Goal: Task Accomplishment & Management: Complete application form

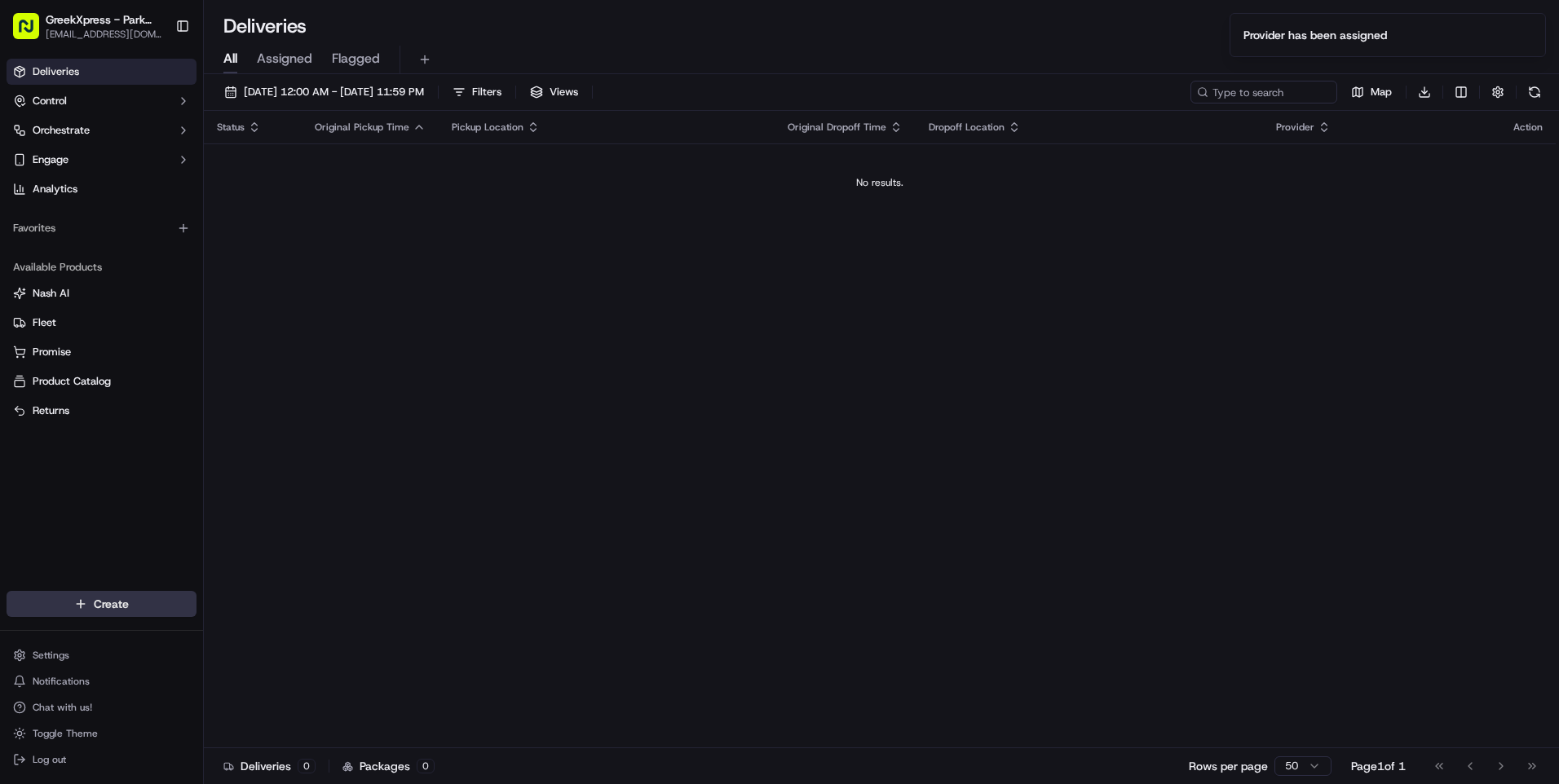
click at [172, 607] on html "GreekXpress - Park Slope [EMAIL_ADDRESS][DOMAIN_NAME] Toggle Sidebar Deliveries…" at bounding box center [779, 392] width 1559 height 784
click at [310, 629] on link "Delivery" at bounding box center [294, 633] width 182 height 29
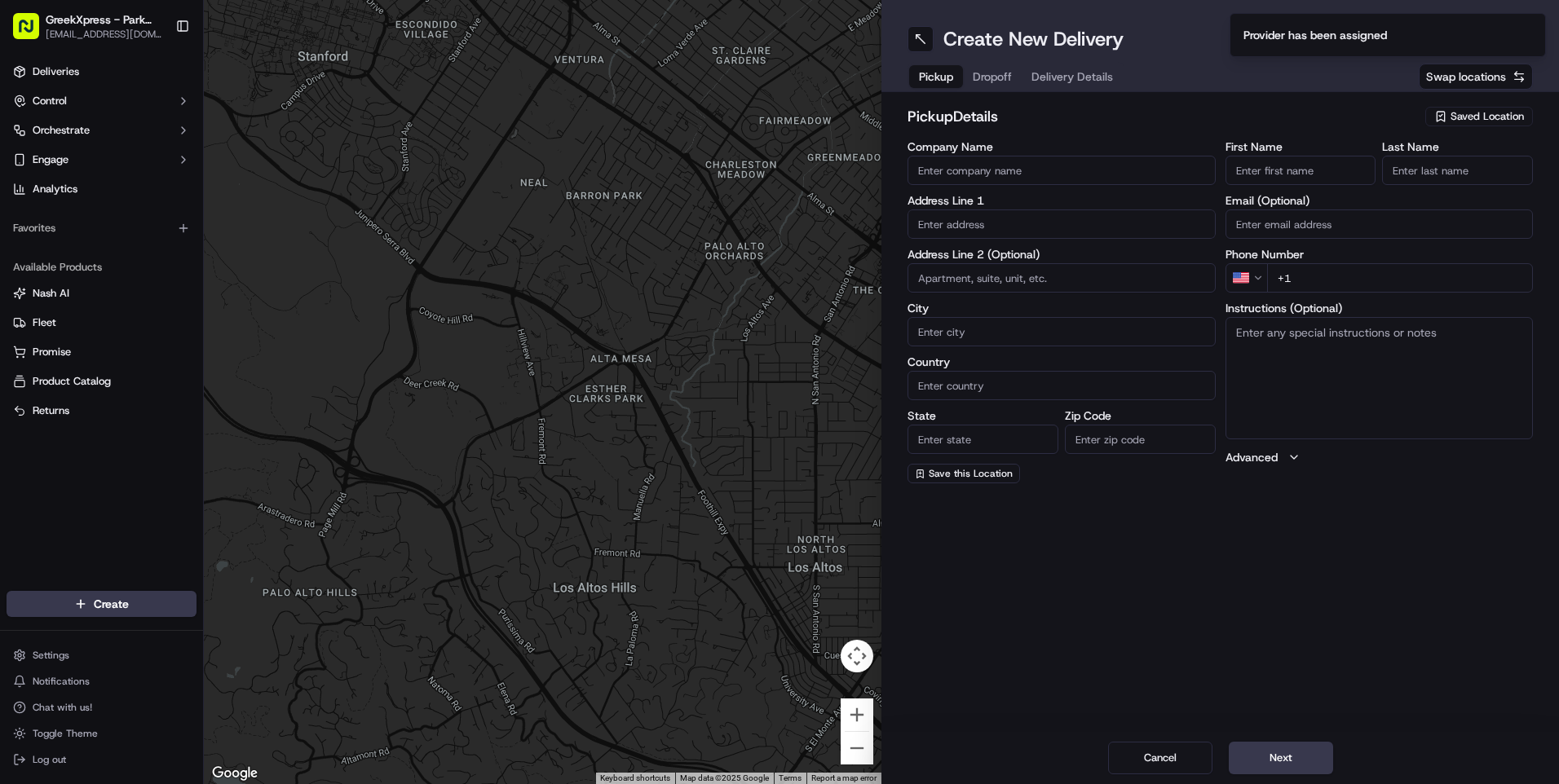
click at [1276, 169] on input "First Name" at bounding box center [1300, 170] width 151 height 29
type input "nich"
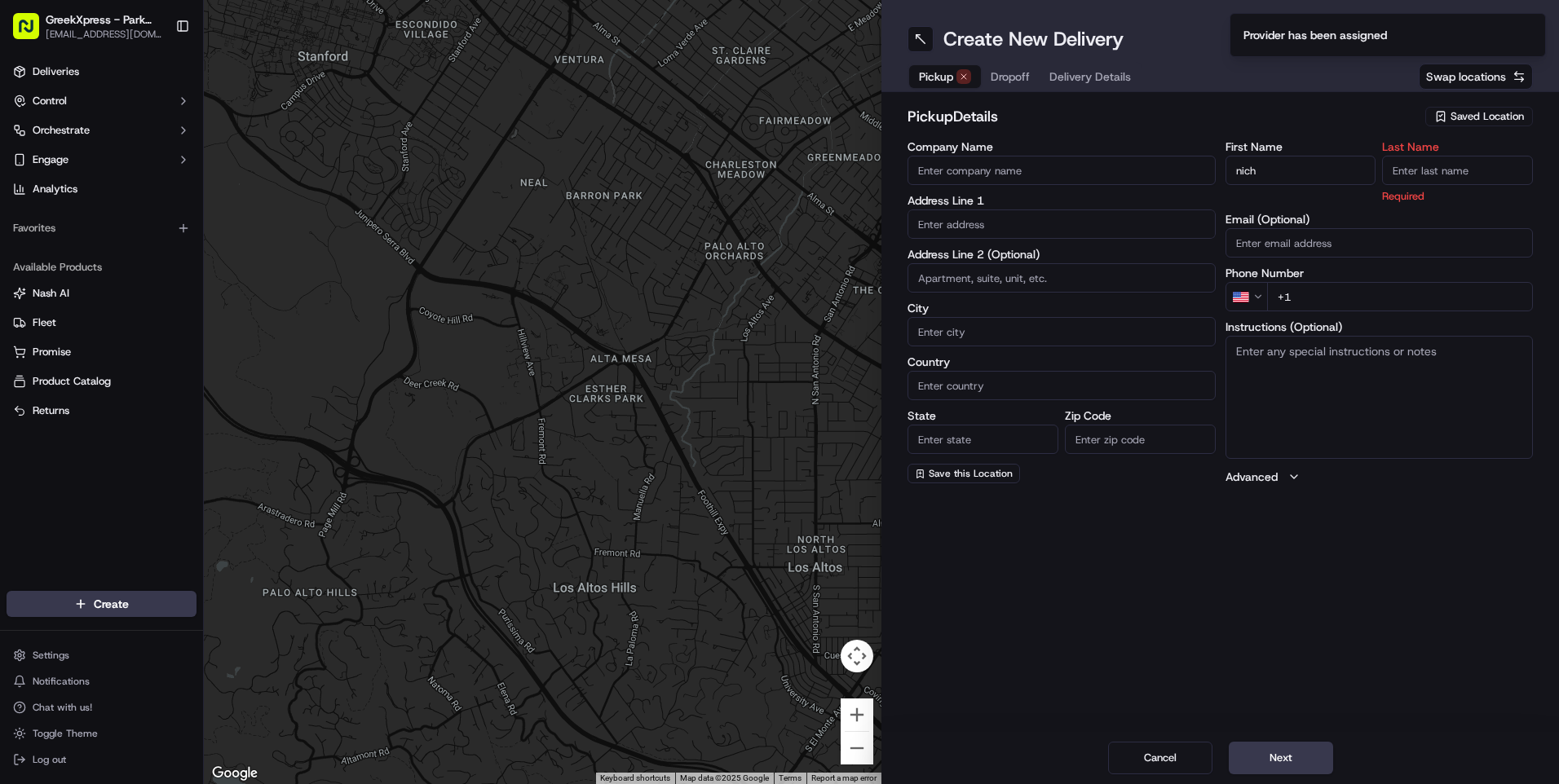
click at [1487, 119] on span "Saved Location" at bounding box center [1487, 116] width 73 height 14
click at [1440, 170] on span "Greek Xpress - Park Slope" at bounding box center [1451, 177] width 201 height 14
type input "Greek Xpress - Park Slope"
type input "[STREET_ADDRESS]"
type input "[GEOGRAPHIC_DATA]"
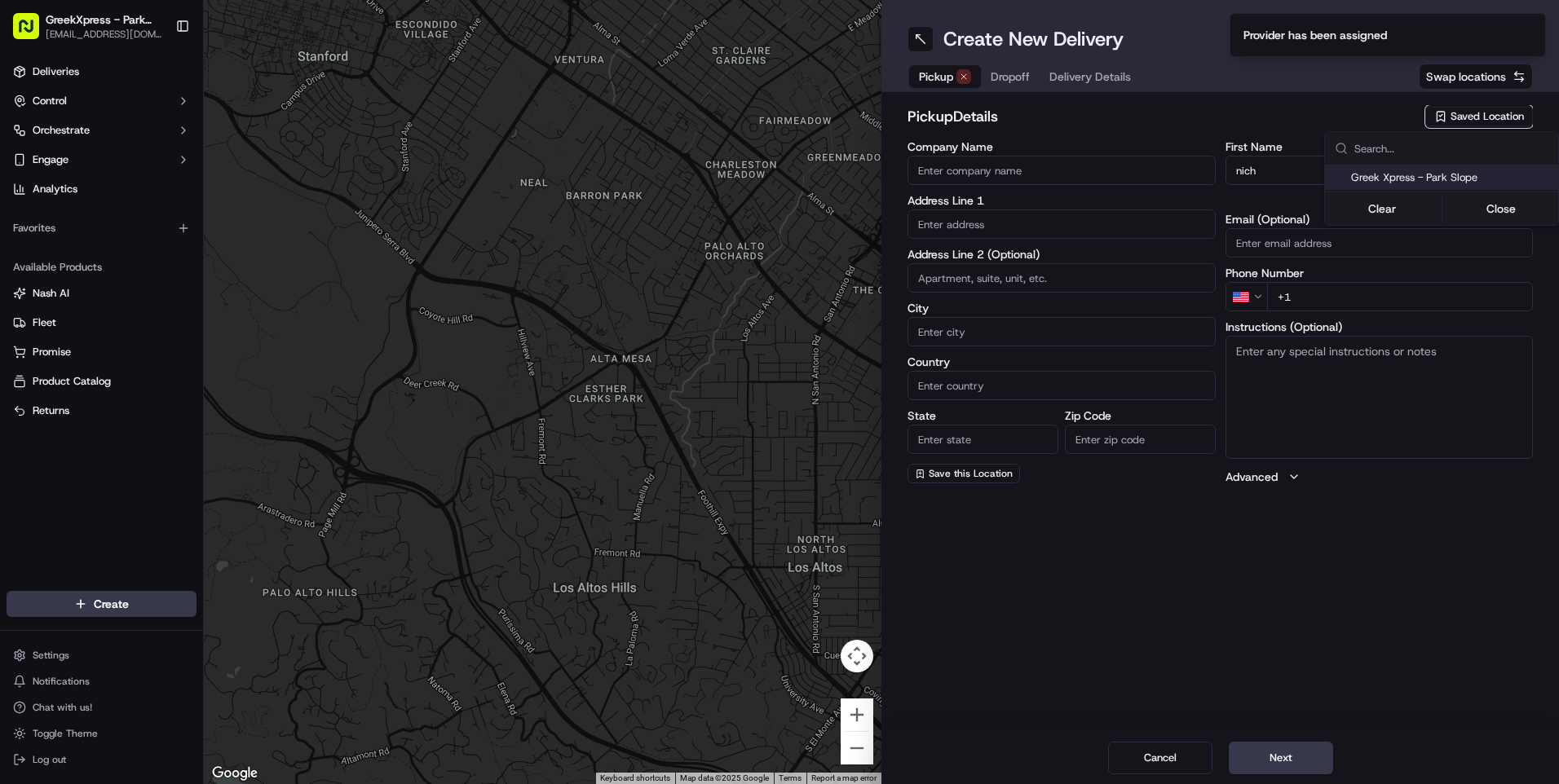
type input "US"
type input "NY"
type input "11215"
type input "Greek"
type input "Xpress"
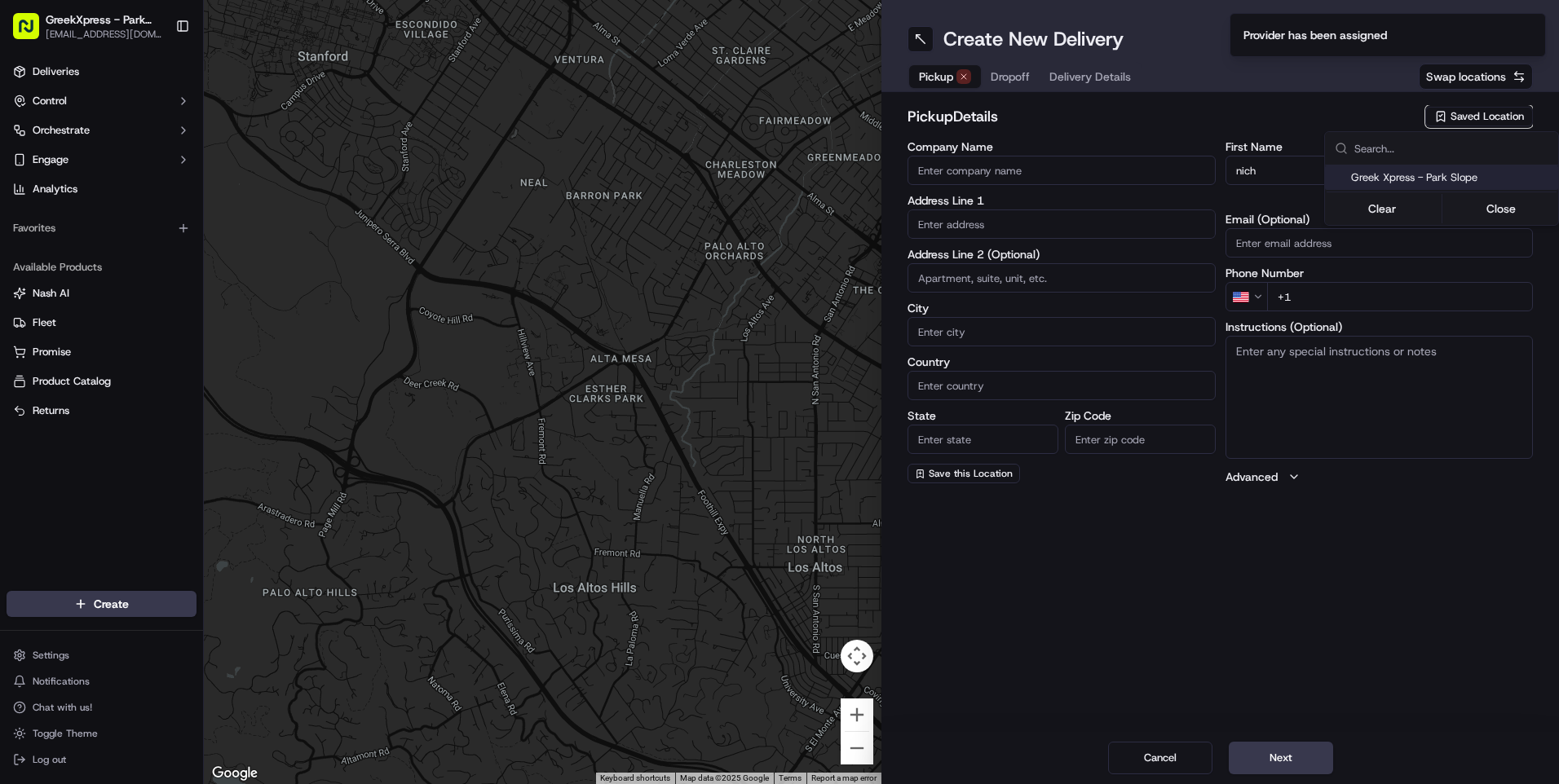
type input "[PHONE_NUMBER]"
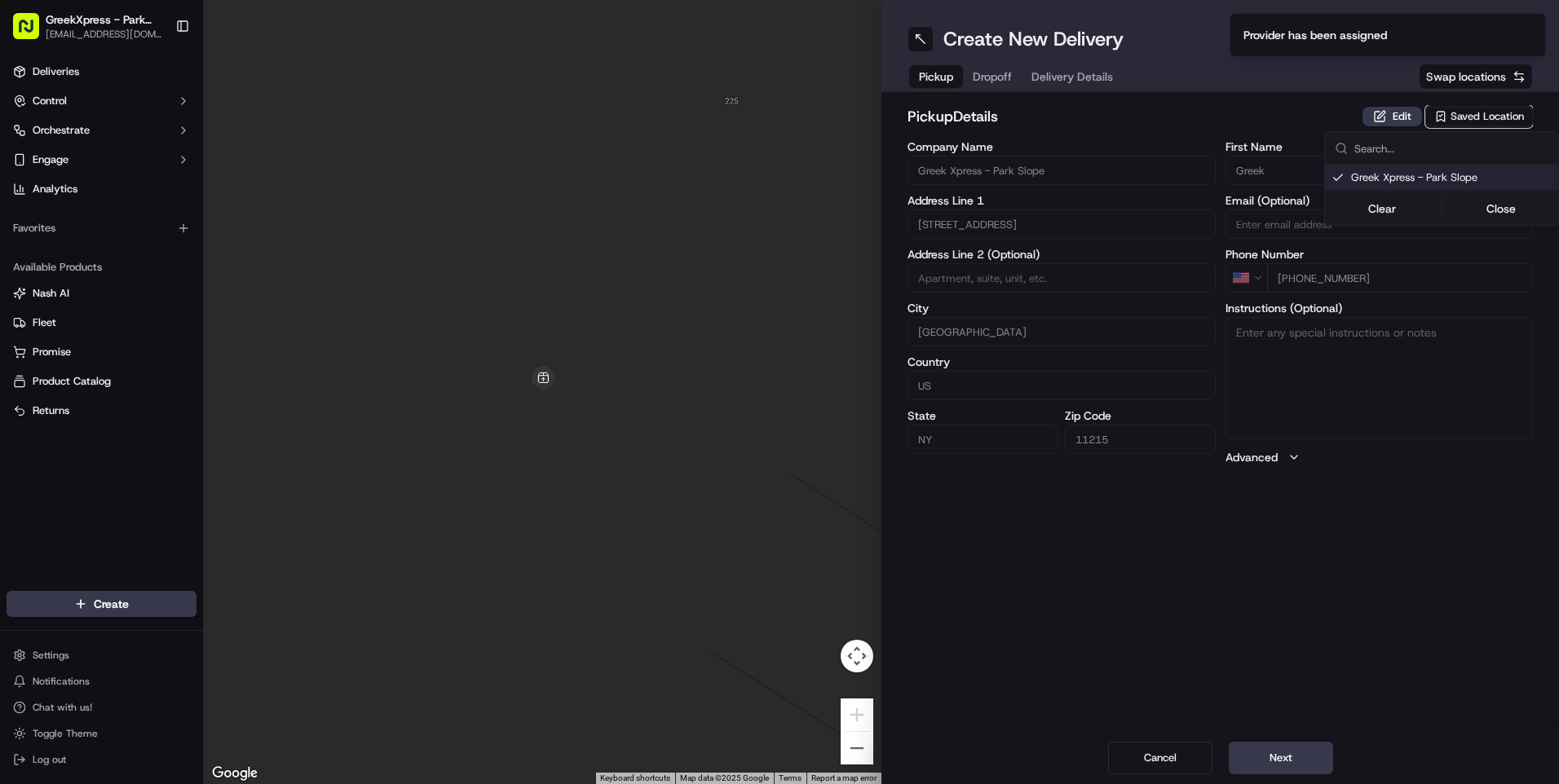
click at [1007, 74] on html "GreekXpress - Park Slope [EMAIL_ADDRESS][DOMAIN_NAME] Toggle Sidebar Deliveries…" at bounding box center [779, 392] width 1559 height 784
click at [912, 43] on button at bounding box center [920, 38] width 26 height 26
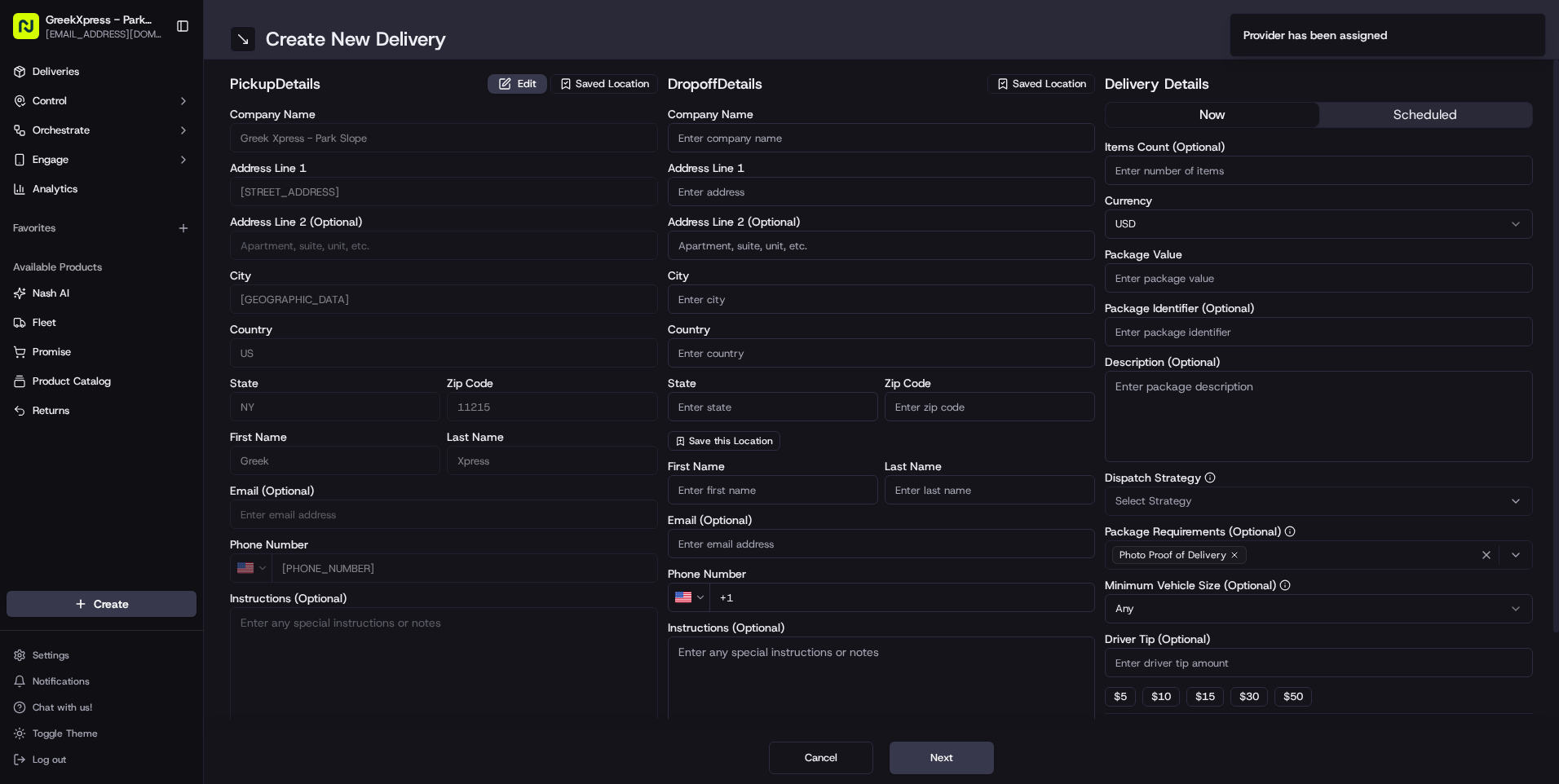
click at [704, 137] on input "Company Name" at bounding box center [882, 137] width 428 height 29
type input "[PERSON_NAME]"
click at [685, 202] on input "text" at bounding box center [882, 191] width 428 height 29
click at [696, 187] on input "text" at bounding box center [882, 191] width 428 height 29
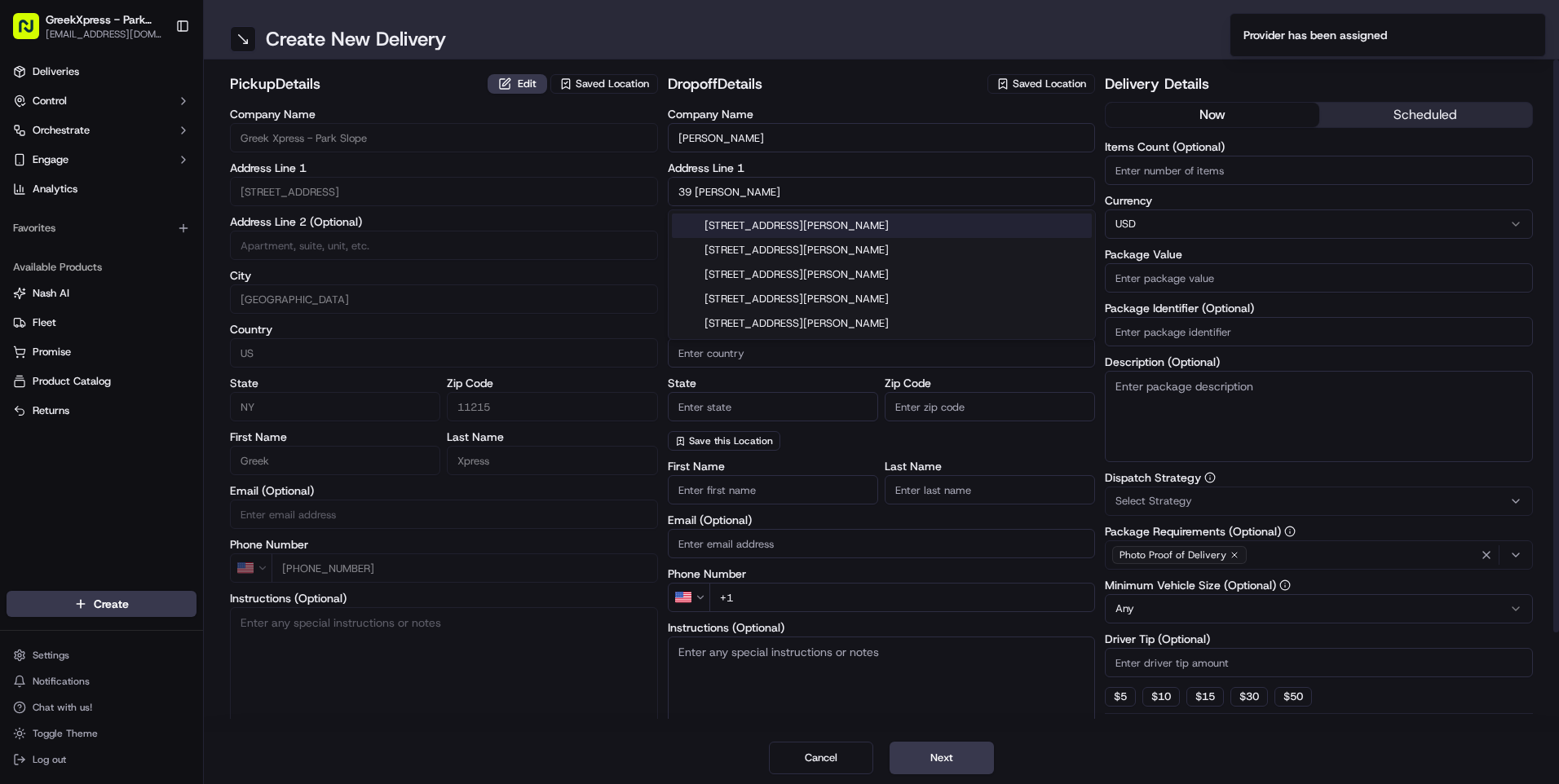
click at [781, 230] on div "[STREET_ADDRESS][PERSON_NAME]" at bounding box center [882, 225] width 420 height 24
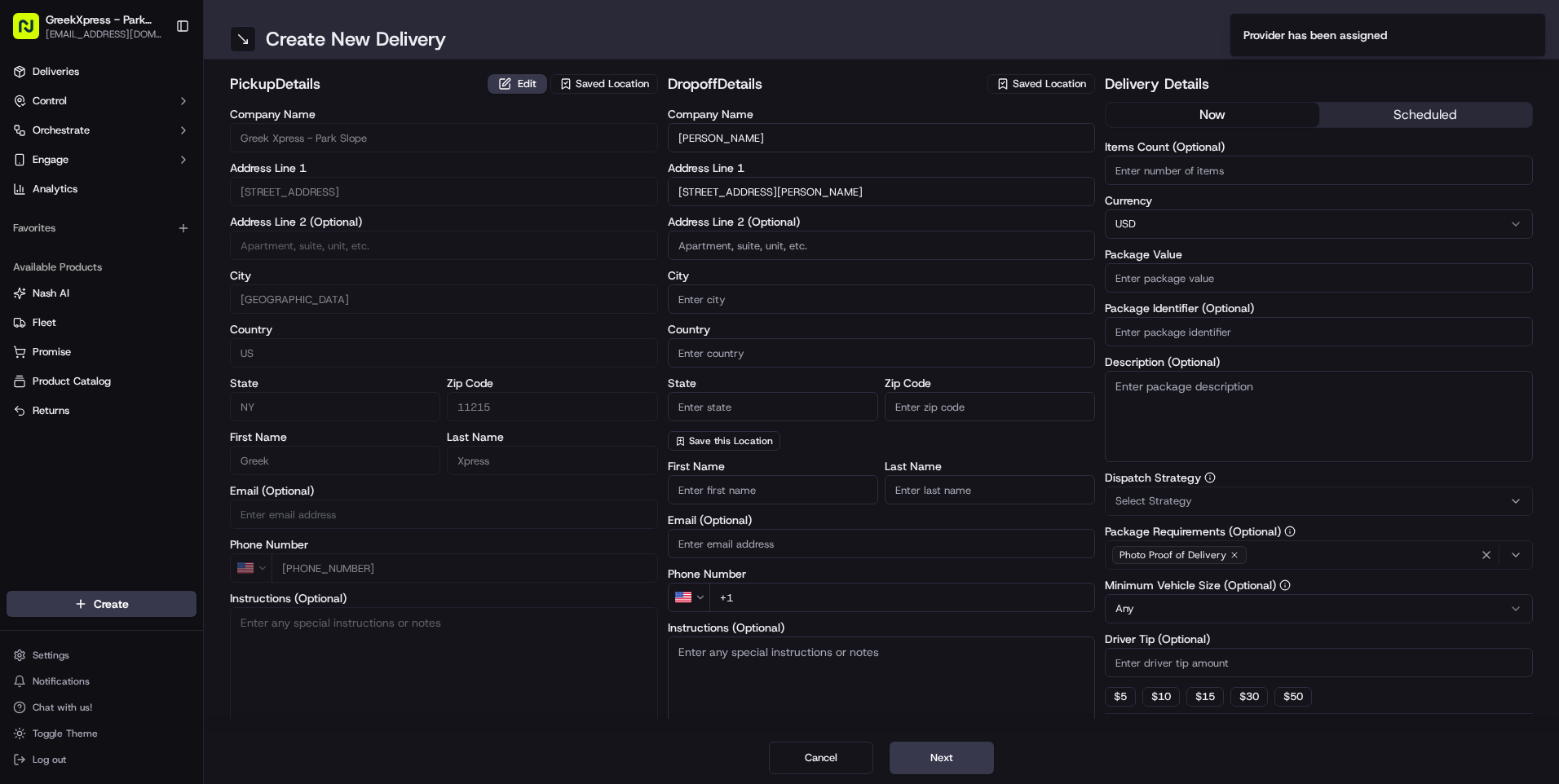
type input "[STREET_ADDRESS][PERSON_NAME]"
type input "[GEOGRAPHIC_DATA]"
type input "NY"
type input "11218"
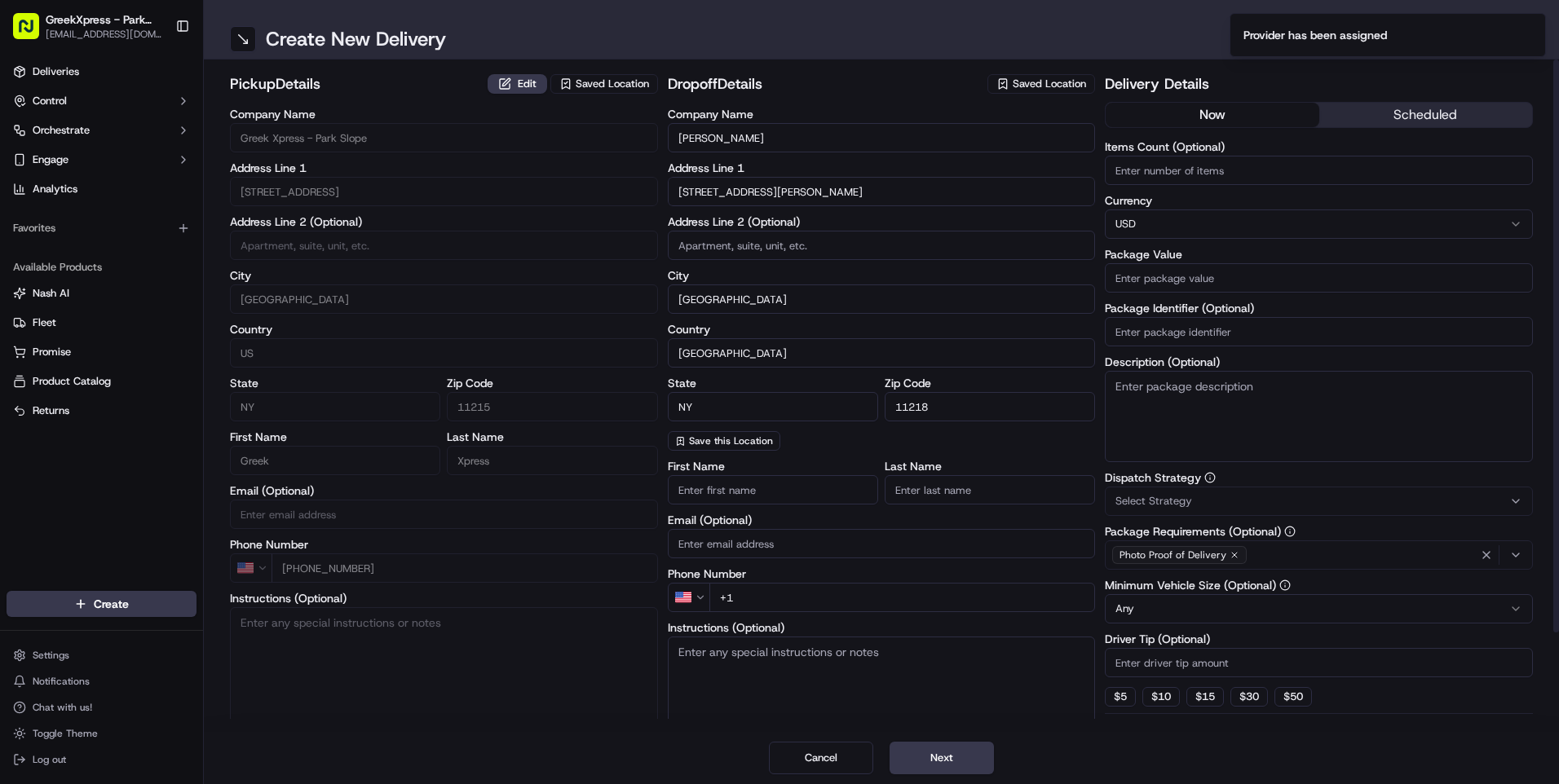
type input "[STREET_ADDRESS][PERSON_NAME]"
click at [740, 241] on input at bounding box center [882, 245] width 428 height 29
type input "#B9"
click at [723, 485] on input "First Name" at bounding box center [773, 490] width 211 height 29
type input "[PERSON_NAME]"
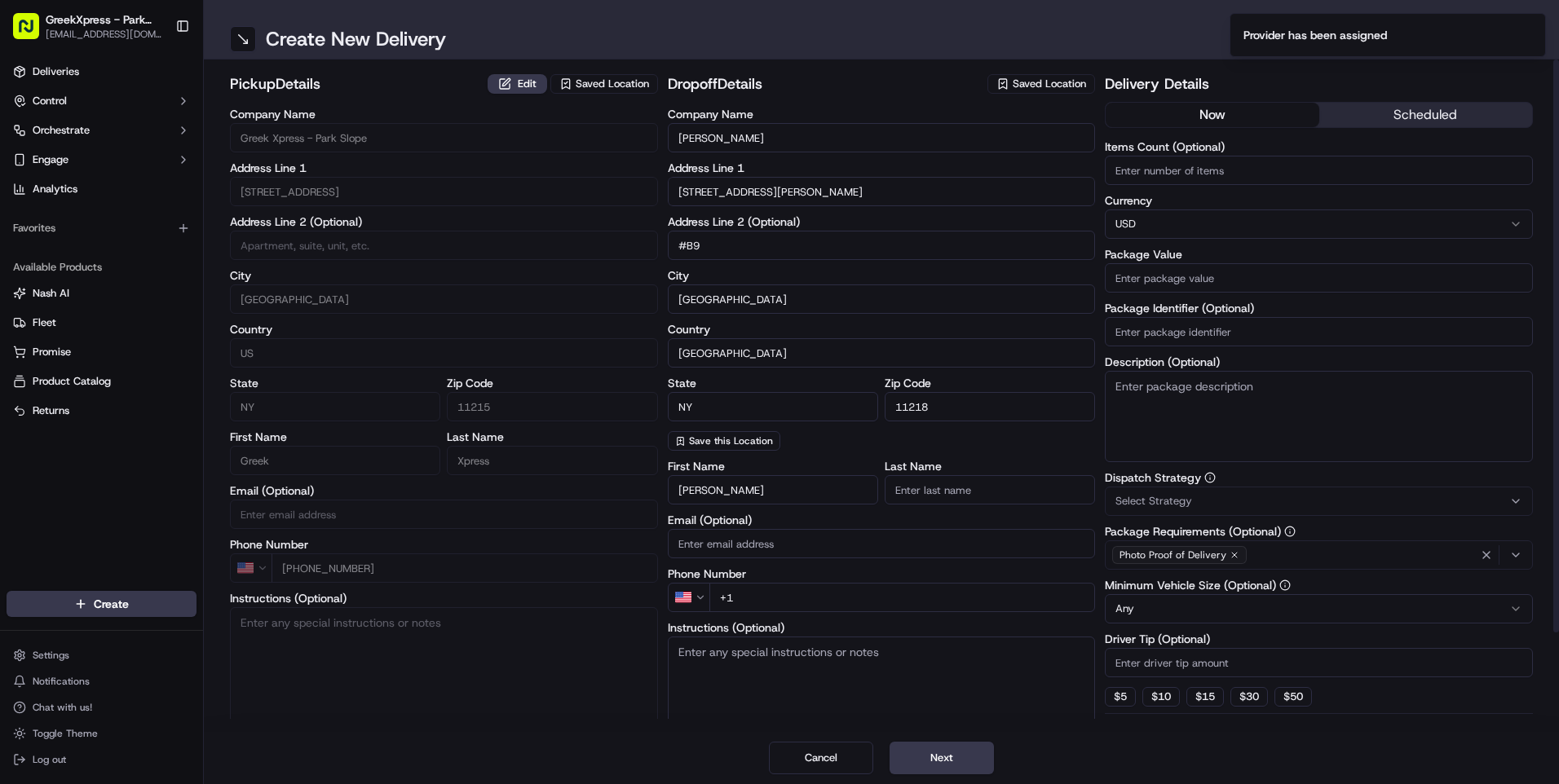
click at [911, 494] on input "Last Name" at bounding box center [990, 490] width 211 height 29
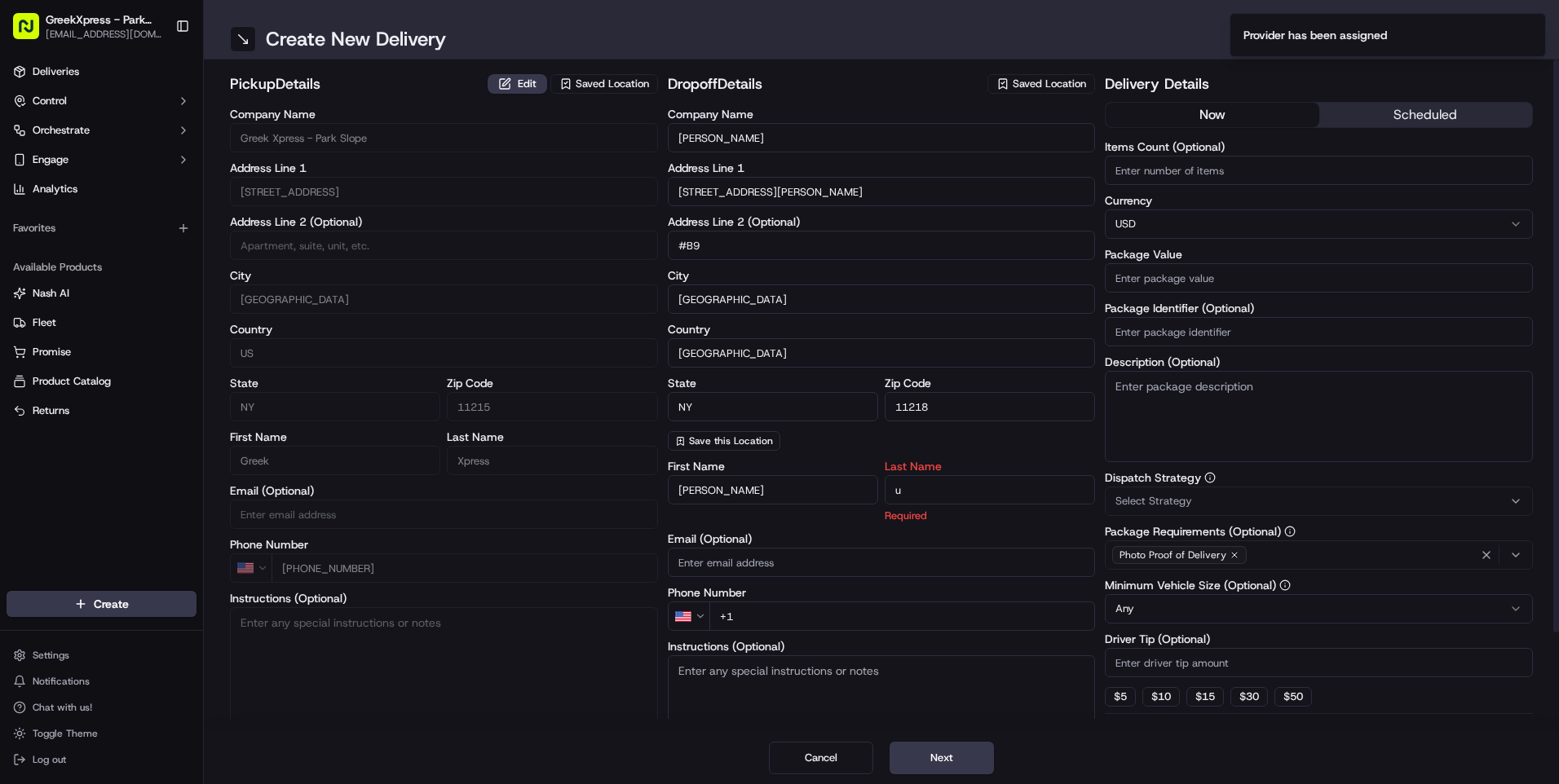
type input "u"
click at [770, 615] on div "First Name [PERSON_NAME] Last Name u Required Email (Optional) Phone Number US …" at bounding box center [882, 632] width 428 height 344
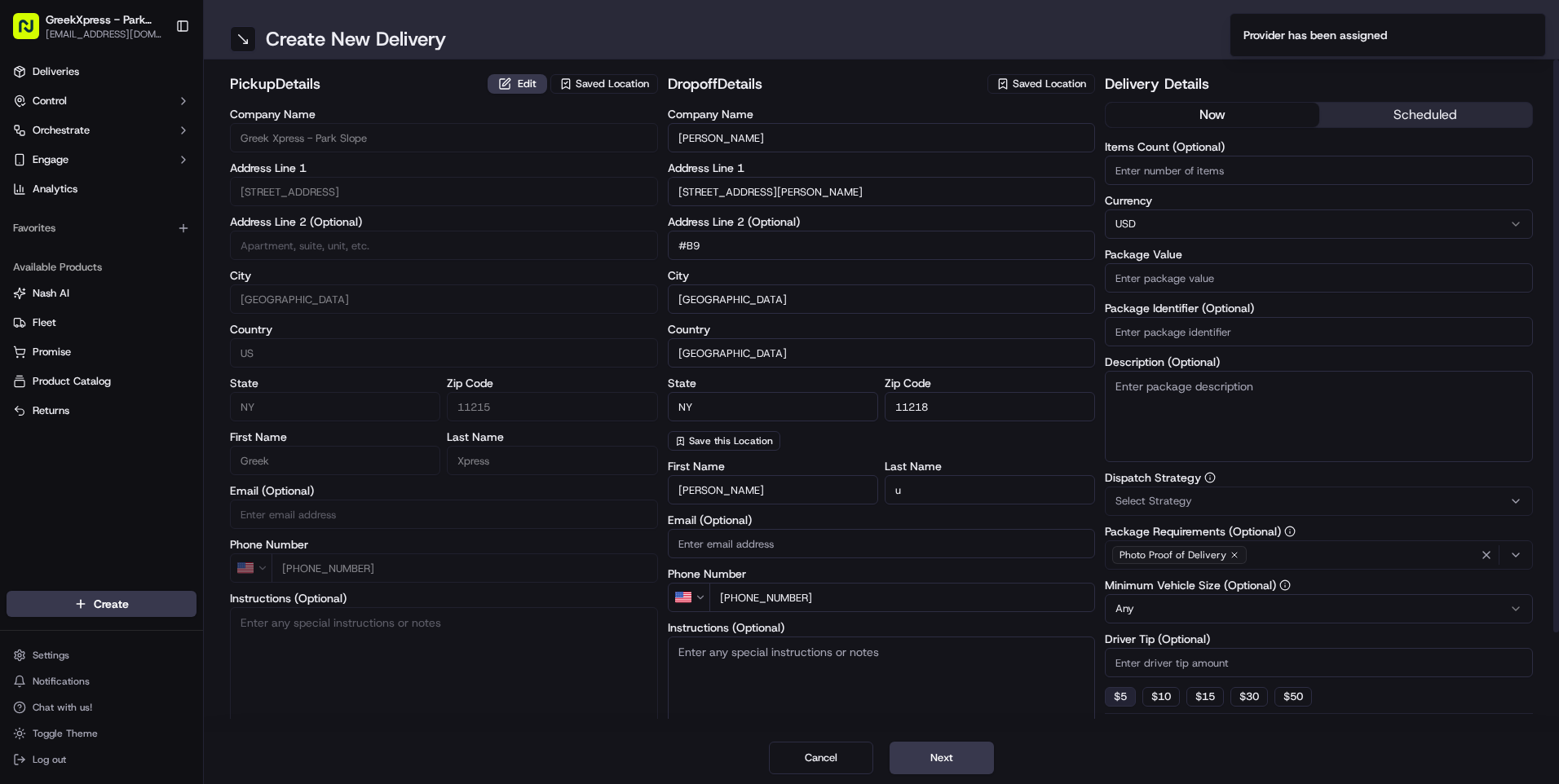
type input "[PHONE_NUMBER]"
click at [1113, 694] on button "$ 5" at bounding box center [1120, 697] width 31 height 20
type input "5"
click at [1149, 274] on input "Package Value" at bounding box center [1319, 277] width 428 height 29
type input "26.83"
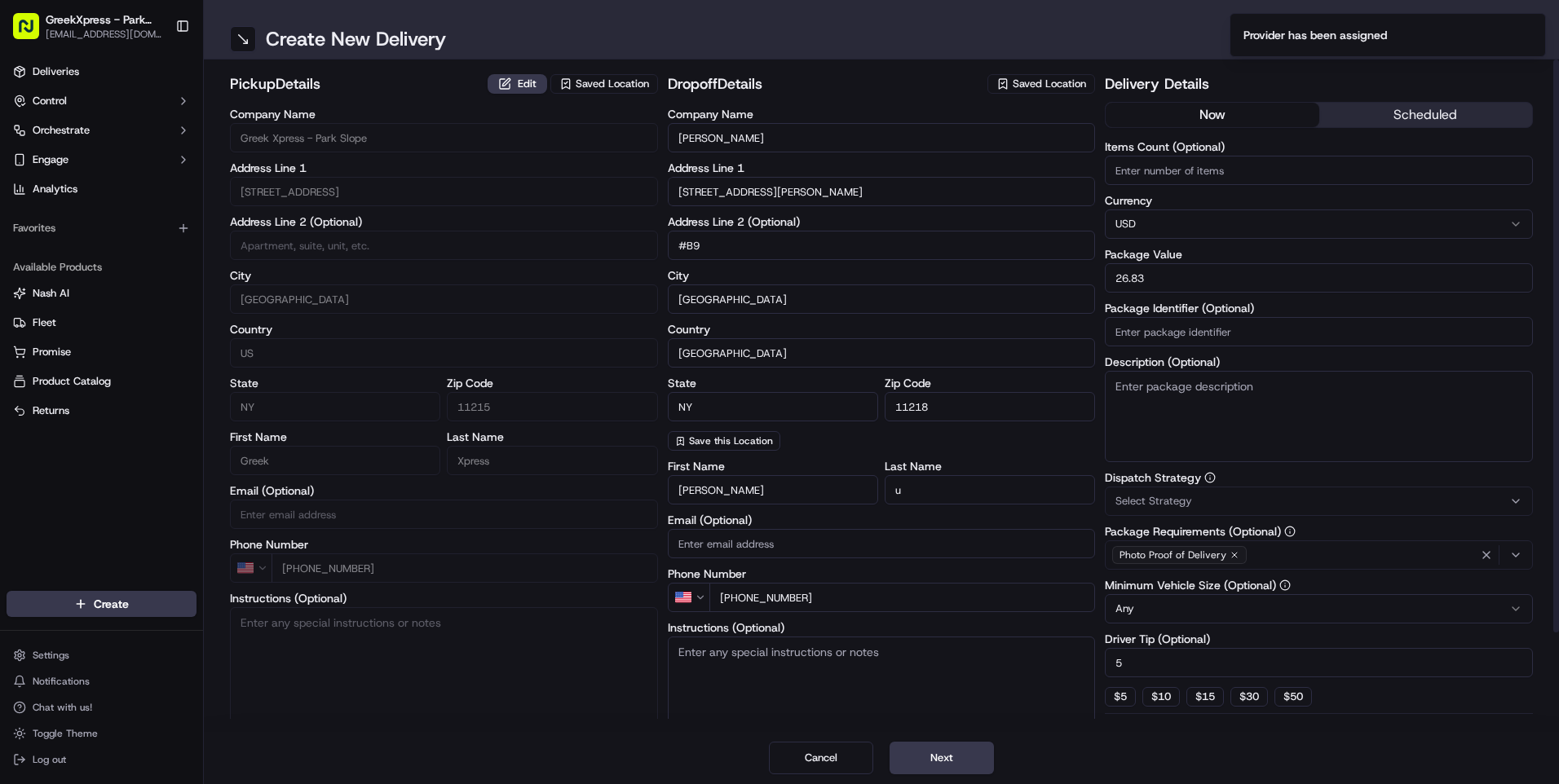
click at [1165, 169] on input "Items Count (Optional)" at bounding box center [1319, 170] width 428 height 29
type input "3"
click at [934, 755] on button "Next" at bounding box center [941, 757] width 104 height 33
click at [974, 763] on button "Next" at bounding box center [941, 757] width 104 height 33
click at [954, 757] on button "Submit" at bounding box center [941, 757] width 104 height 33
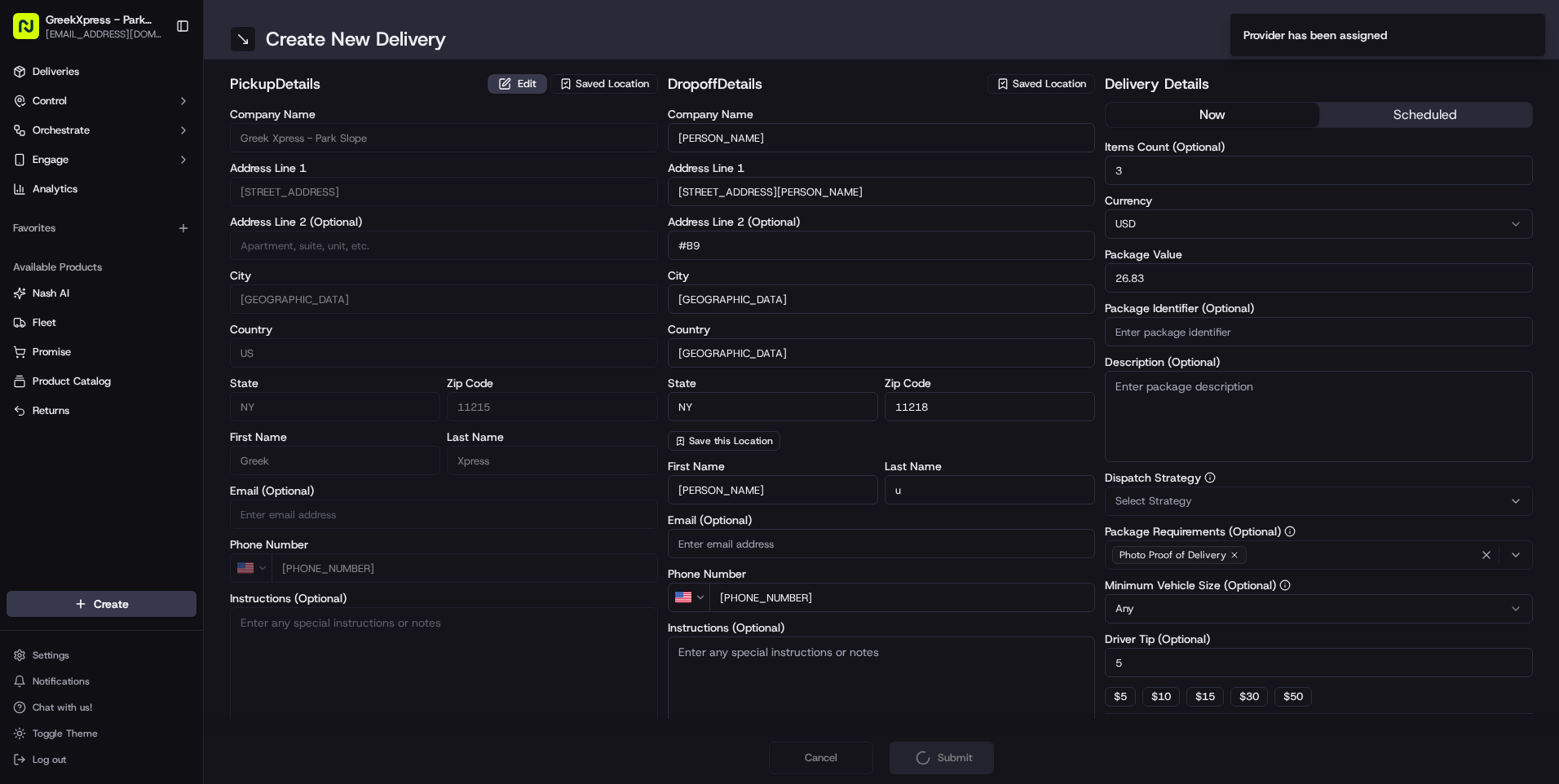
click at [954, 757] on div "Cancel Submit" at bounding box center [881, 757] width 1356 height 52
click at [952, 756] on div "Cancel Submit" at bounding box center [881, 757] width 1356 height 52
click at [747, 738] on div "Cancel Submit" at bounding box center [881, 757] width 1356 height 52
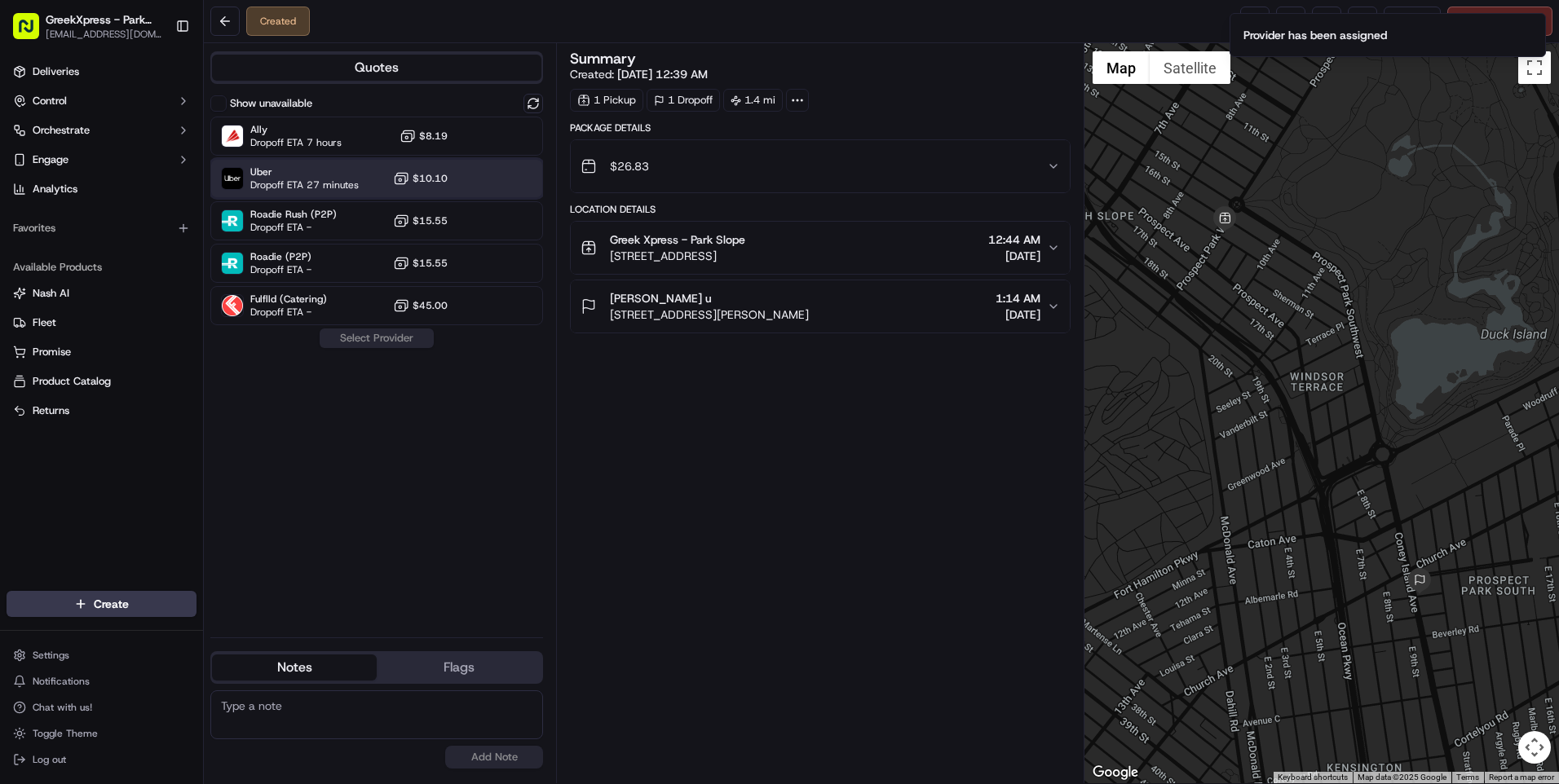
click at [542, 171] on div "Uber Dropoff ETA 27 minutes $10.10" at bounding box center [377, 178] width 333 height 39
click at [356, 343] on button "Assign Provider" at bounding box center [377, 338] width 116 height 20
